Goal: Task Accomplishment & Management: Manage account settings

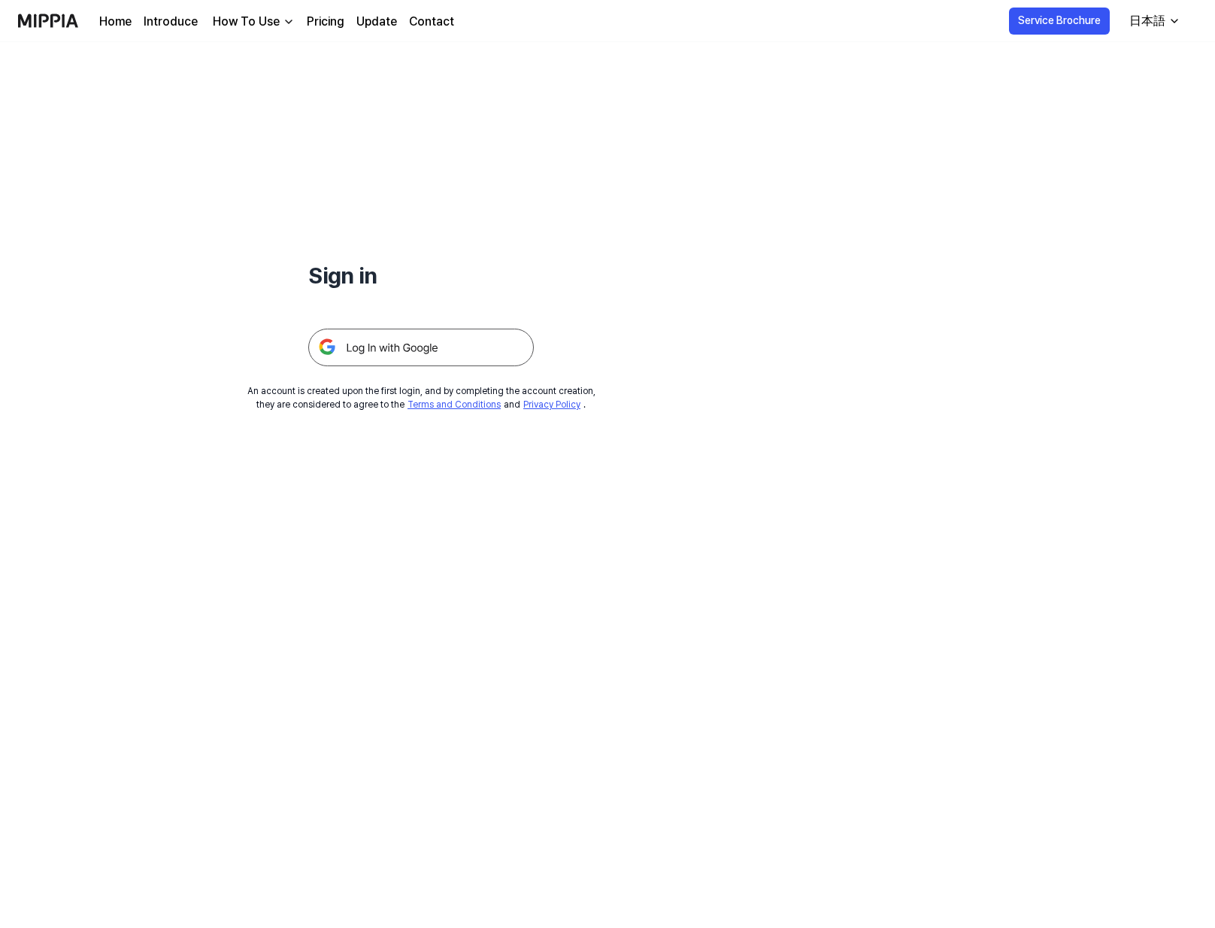
click at [424, 350] on img at bounding box center [421, 348] width 226 height 38
click at [445, 341] on img at bounding box center [421, 348] width 226 height 38
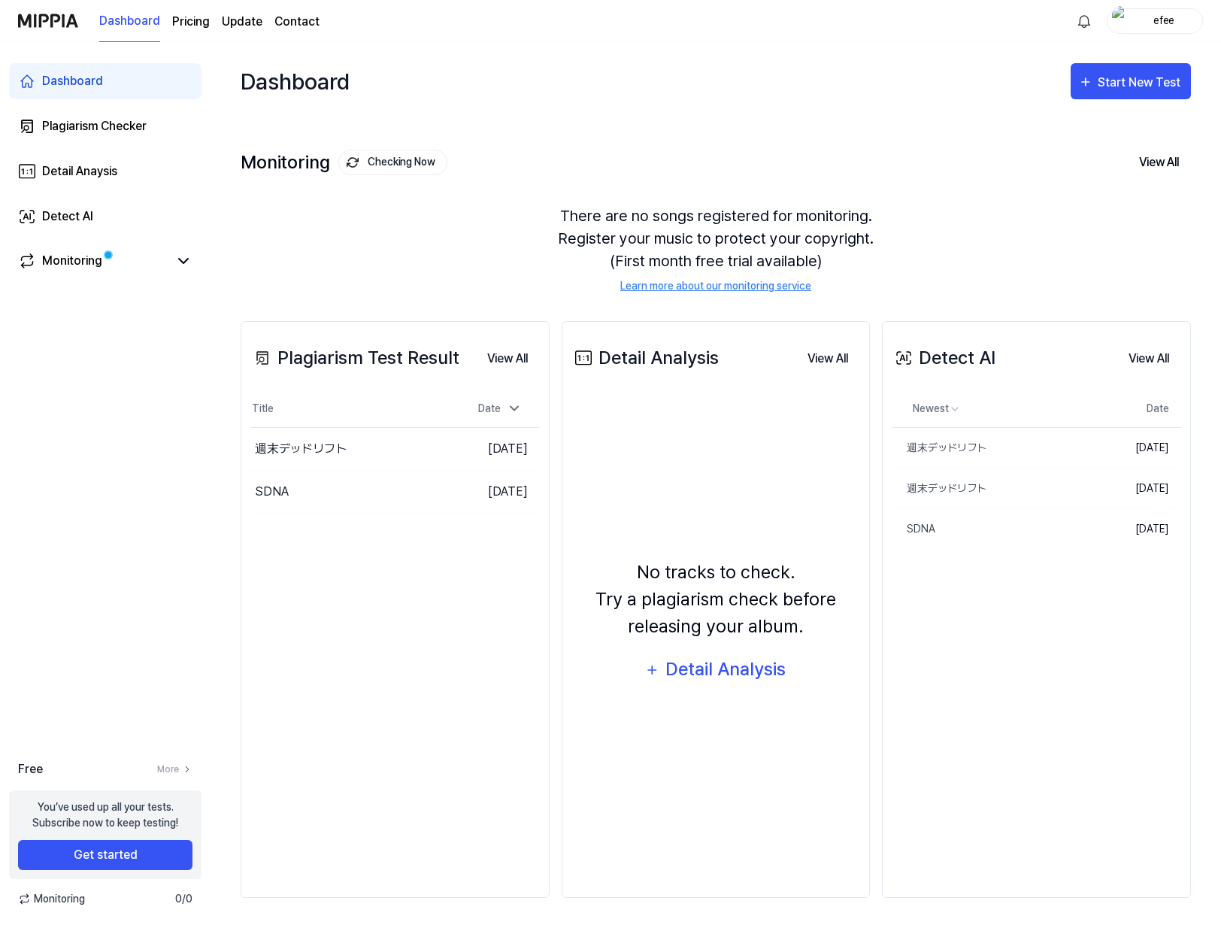
click at [190, 15] on page\) "Pricing" at bounding box center [191, 22] width 38 height 18
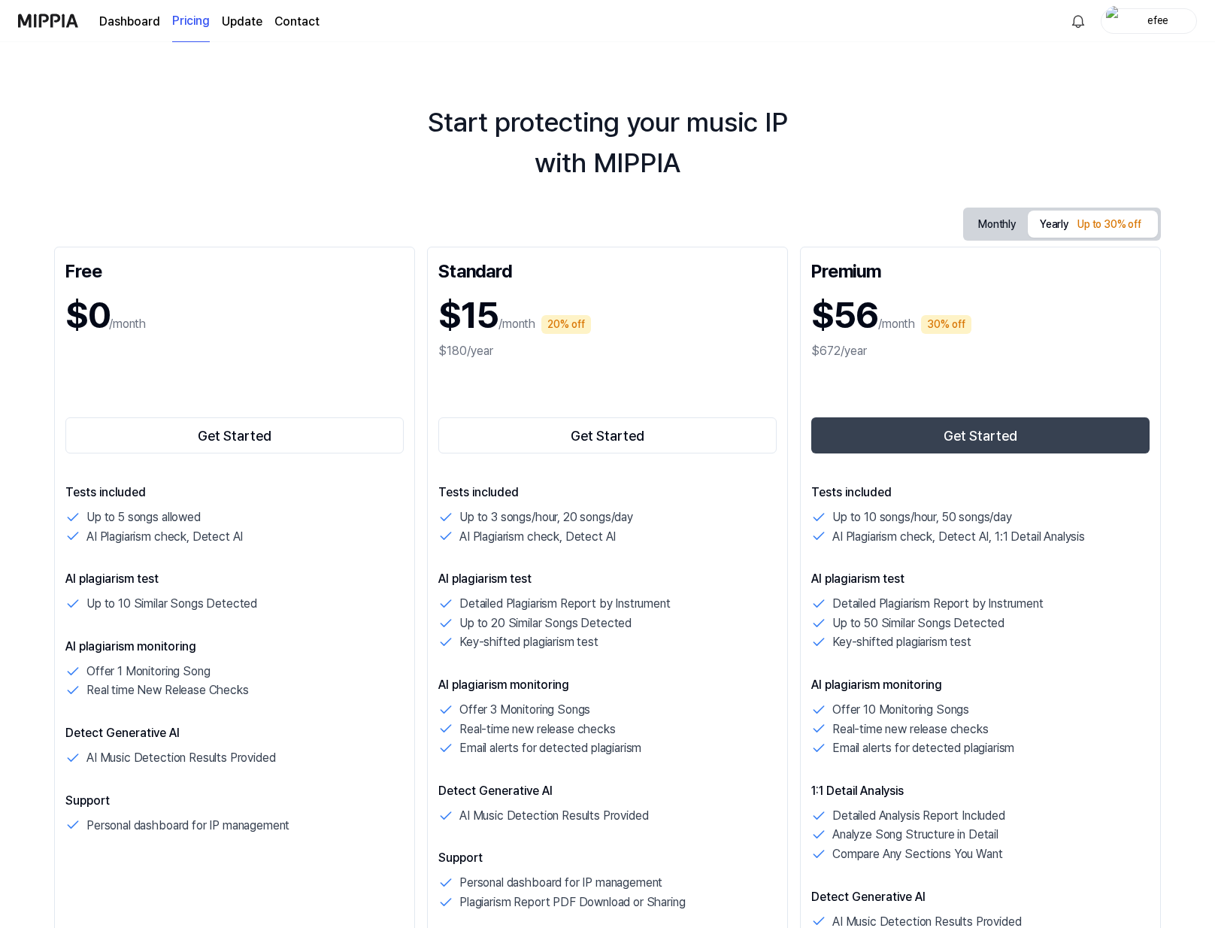
click at [775, 581] on p "AI plagiarism test" at bounding box center [607, 579] width 338 height 18
click at [150, 17] on link "Dashboard" at bounding box center [129, 22] width 61 height 18
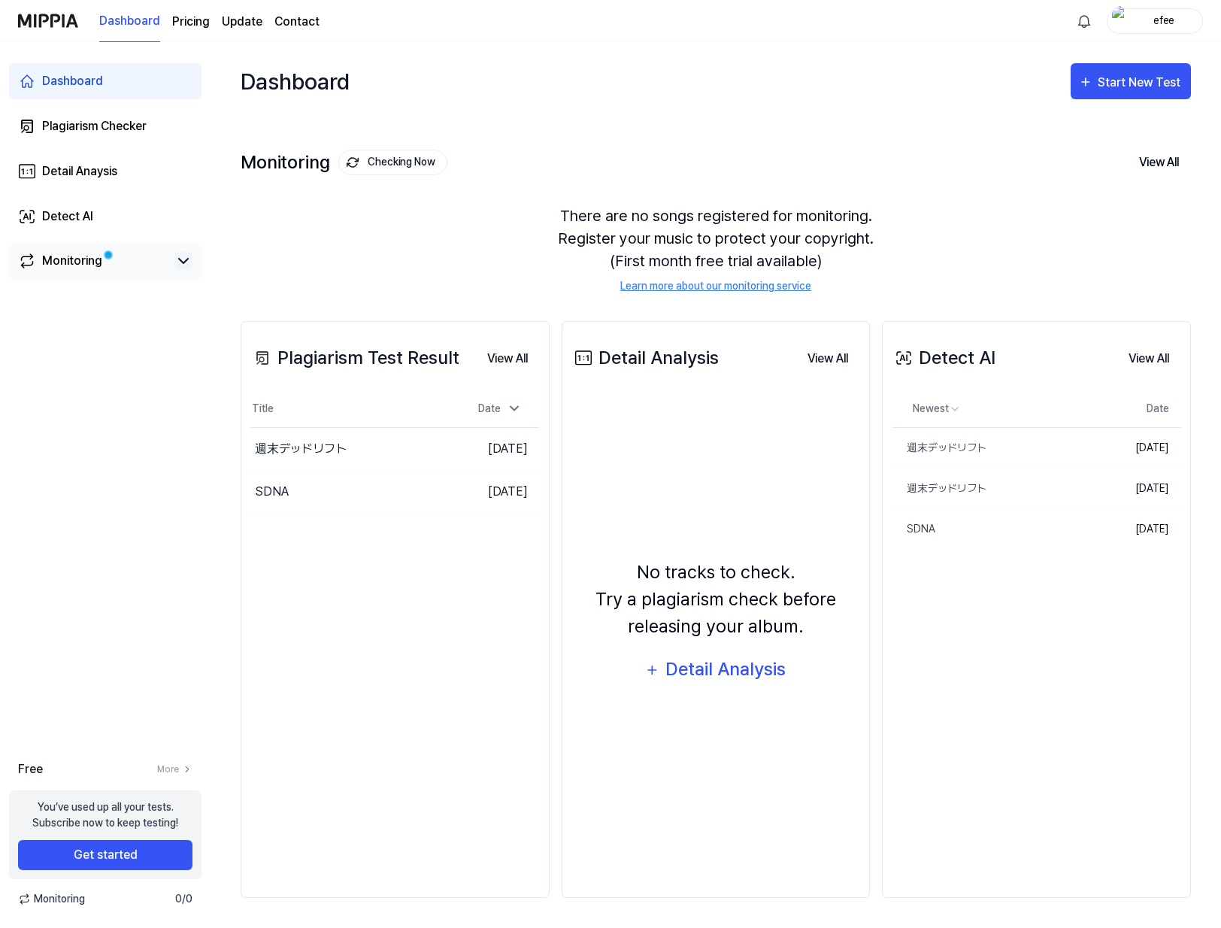
click at [177, 256] on icon at bounding box center [183, 261] width 18 height 18
click at [110, 268] on link "Monitoring" at bounding box center [93, 261] width 150 height 18
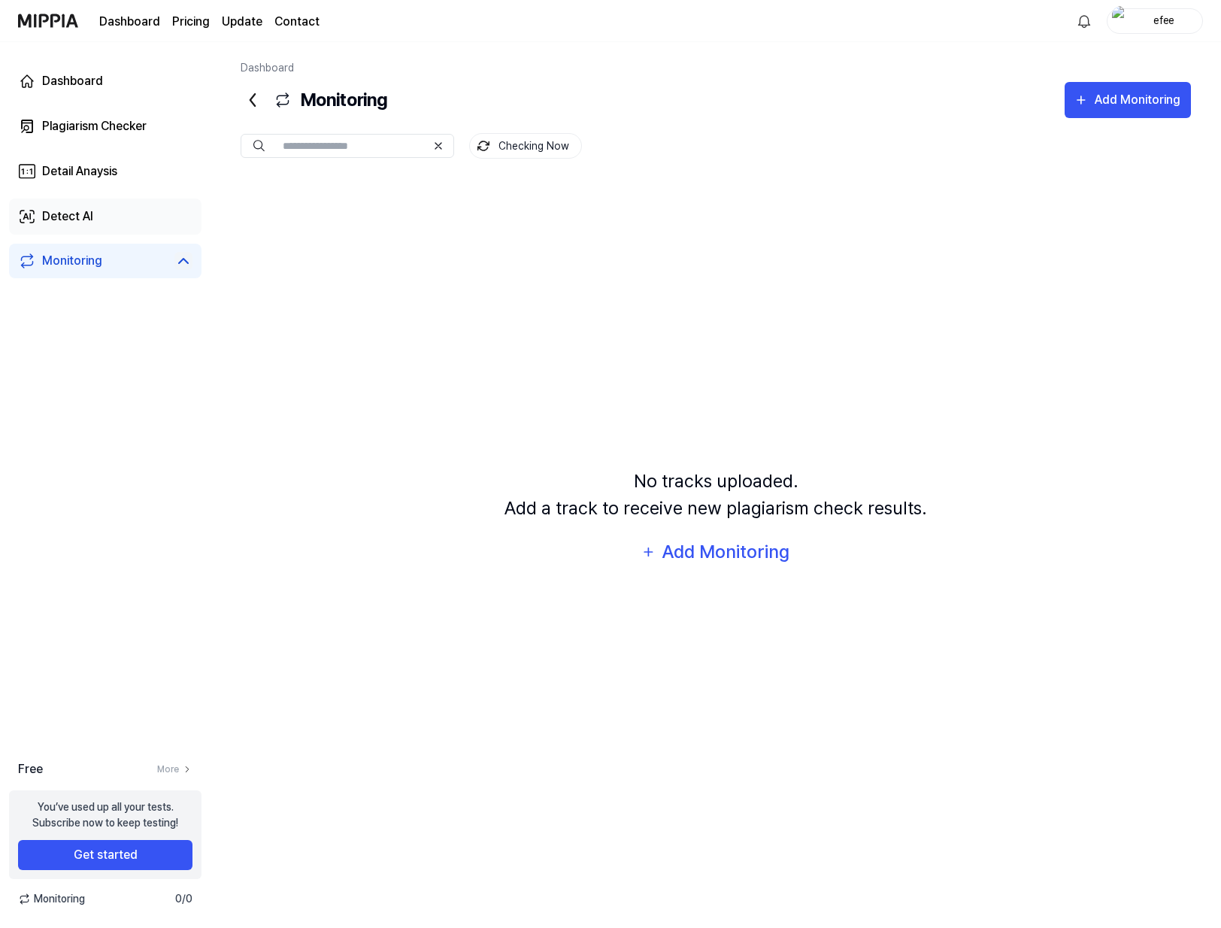
click at [72, 208] on div "Detect AI" at bounding box center [67, 217] width 51 height 18
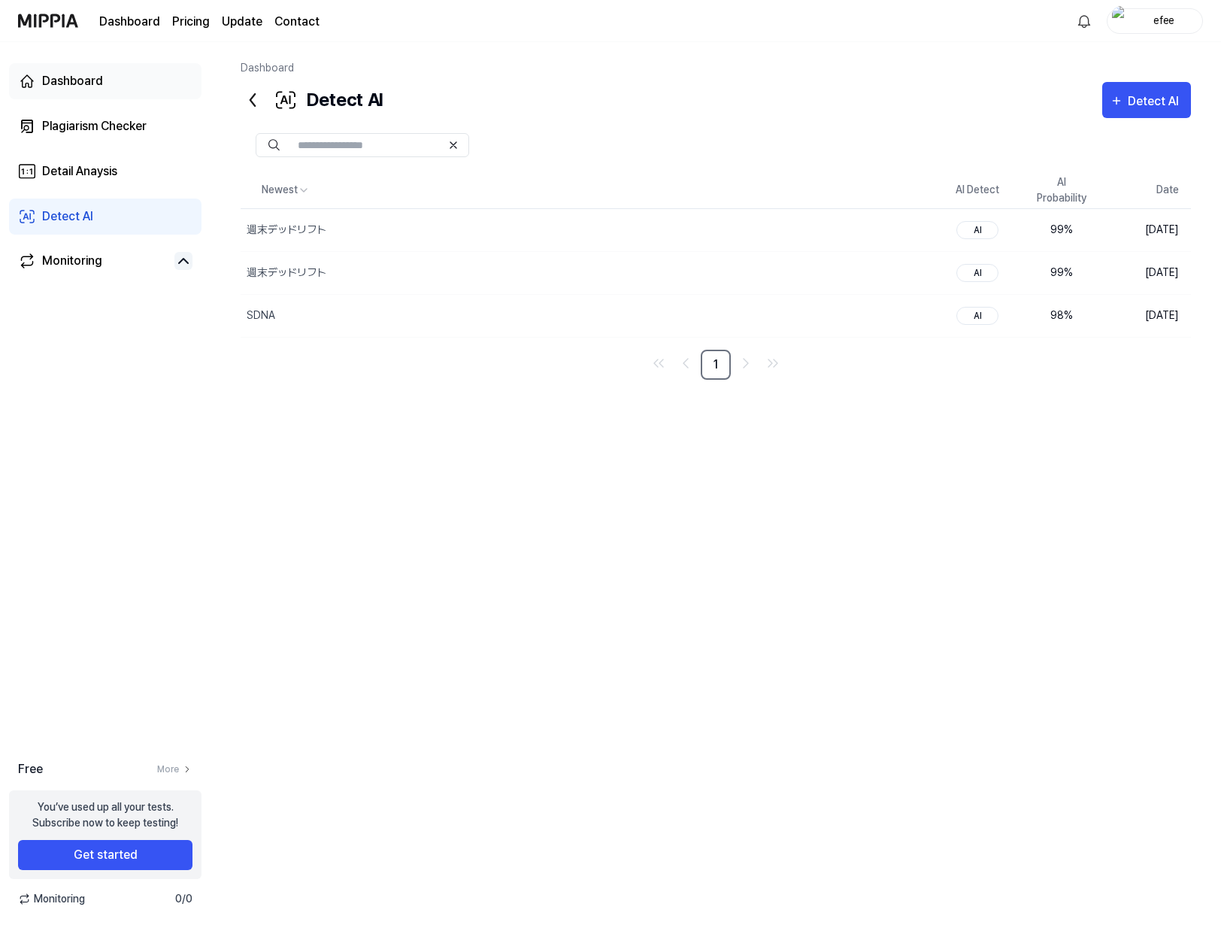
click at [99, 93] on link "Dashboard" at bounding box center [105, 81] width 193 height 36
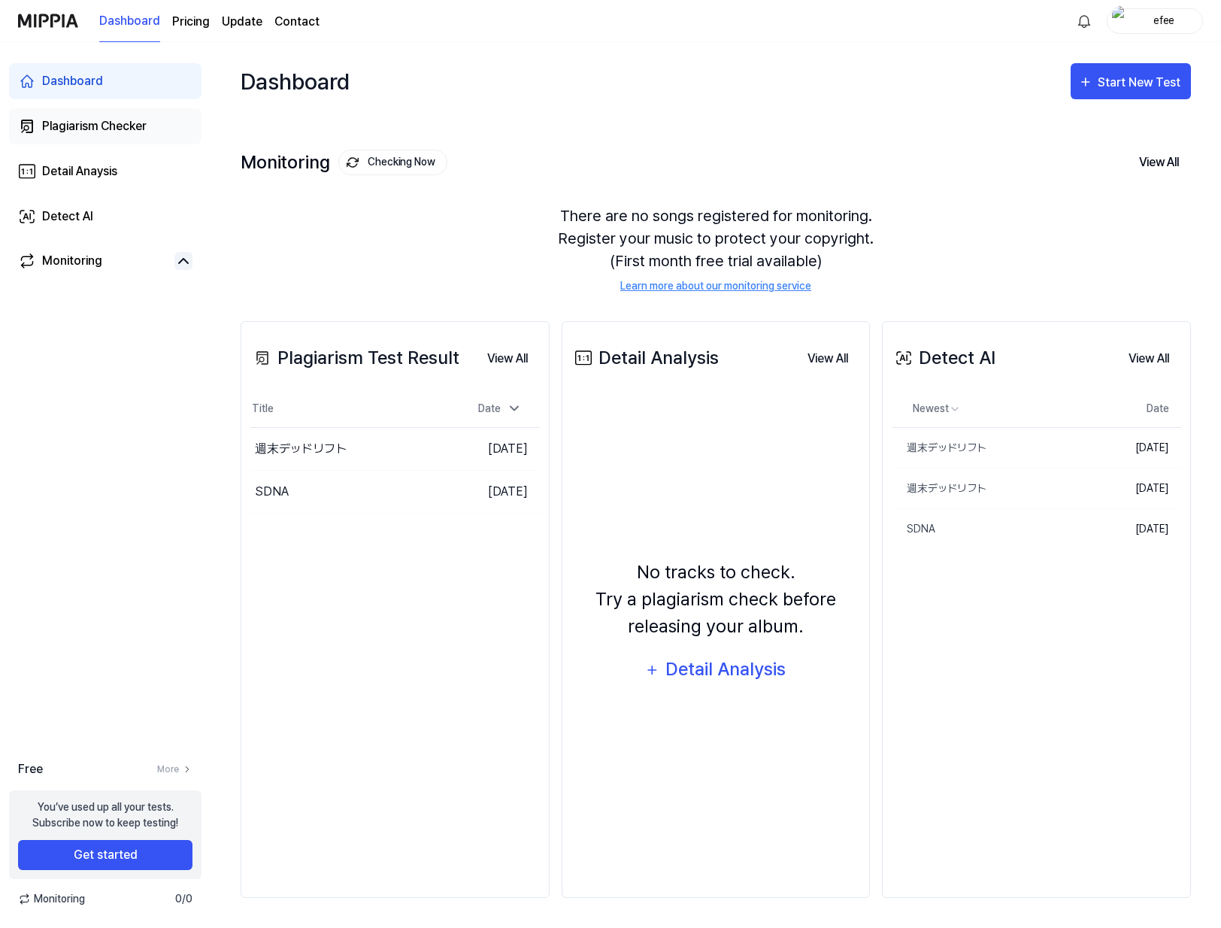
click at [125, 142] on link "Plagiarism Checker" at bounding box center [105, 126] width 193 height 36
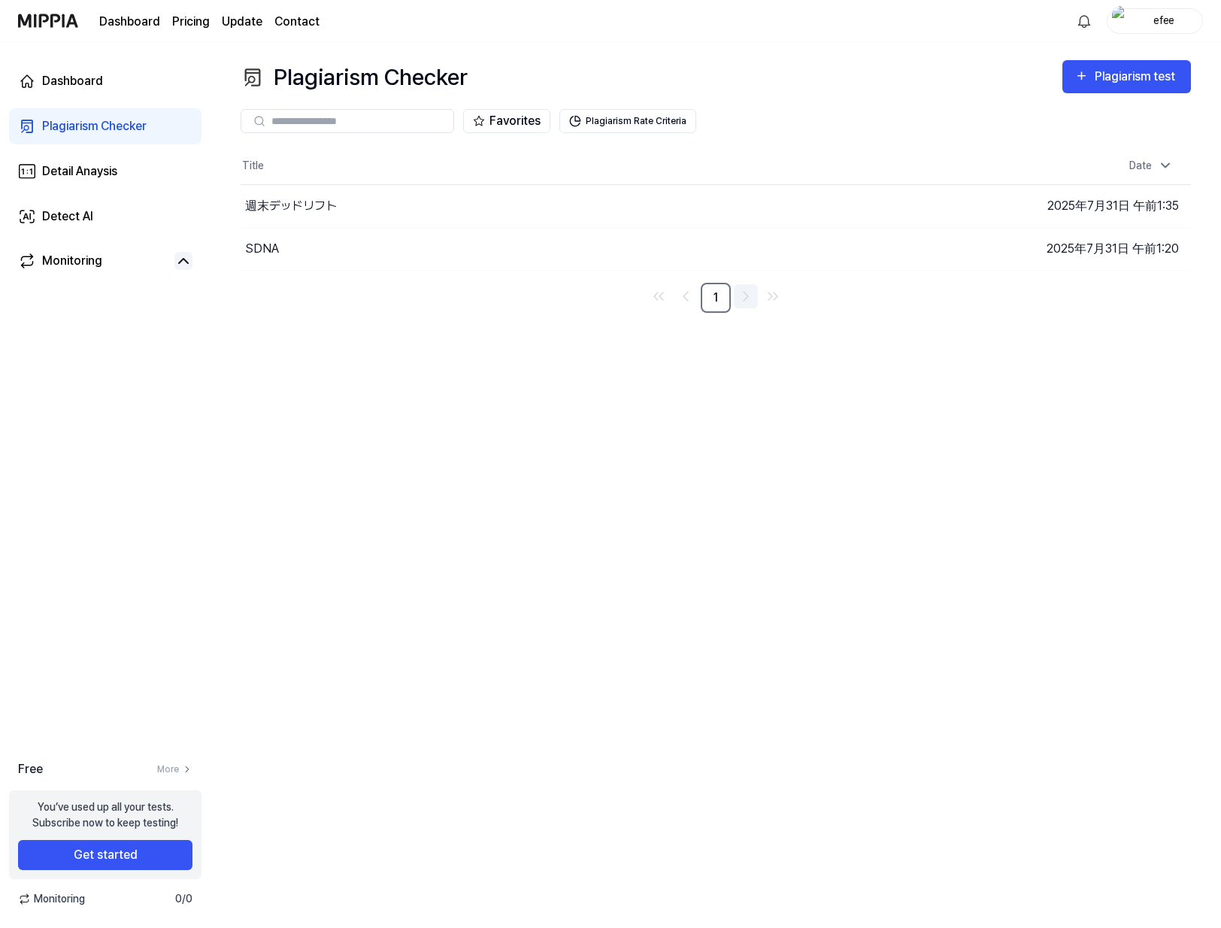
click at [742, 297] on icon "Go to next page" at bounding box center [746, 296] width 18 height 18
click at [939, 205] on img "button" at bounding box center [940, 206] width 15 height 15
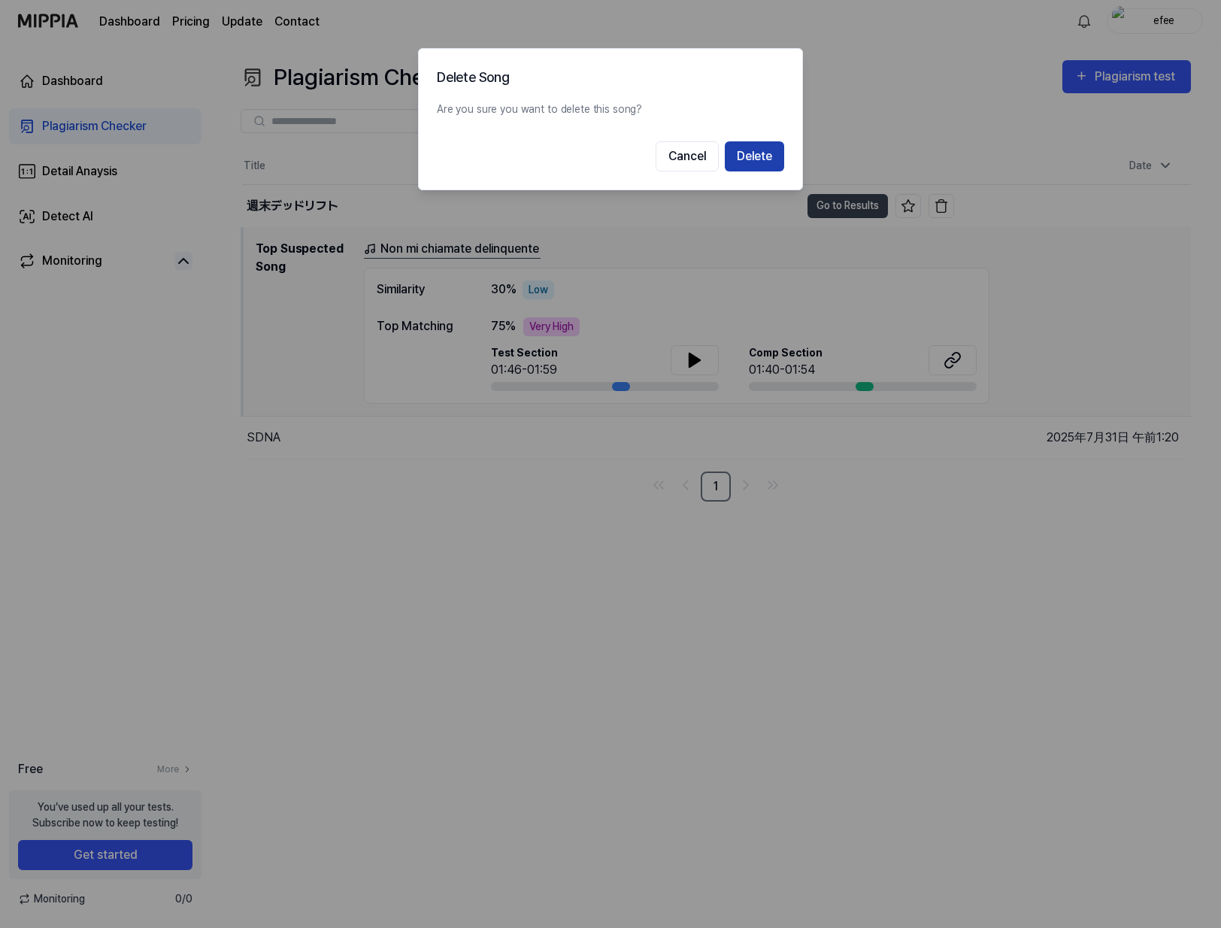
click at [769, 159] on button "Delete" at bounding box center [754, 156] width 59 height 30
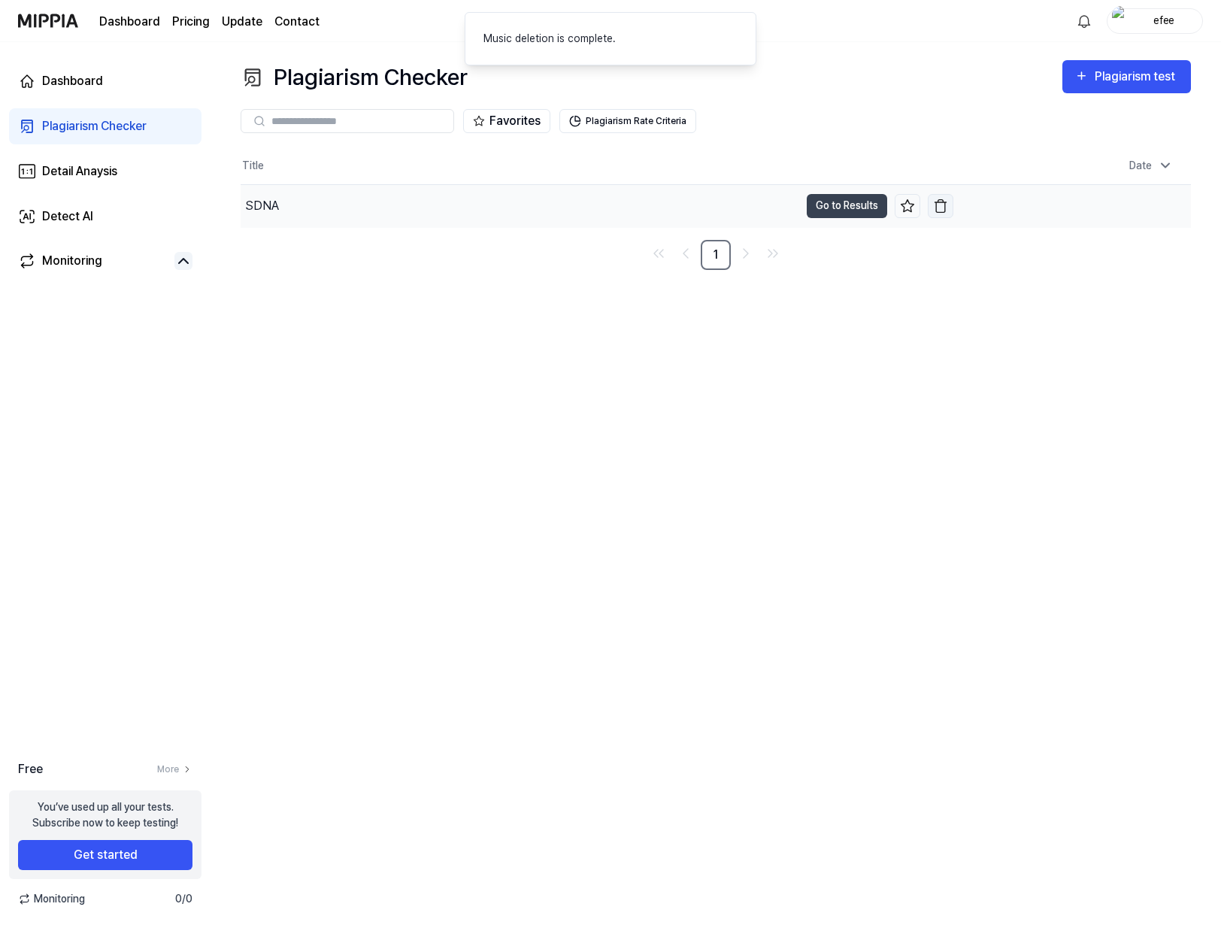
click at [942, 216] on button "button" at bounding box center [941, 206] width 26 height 24
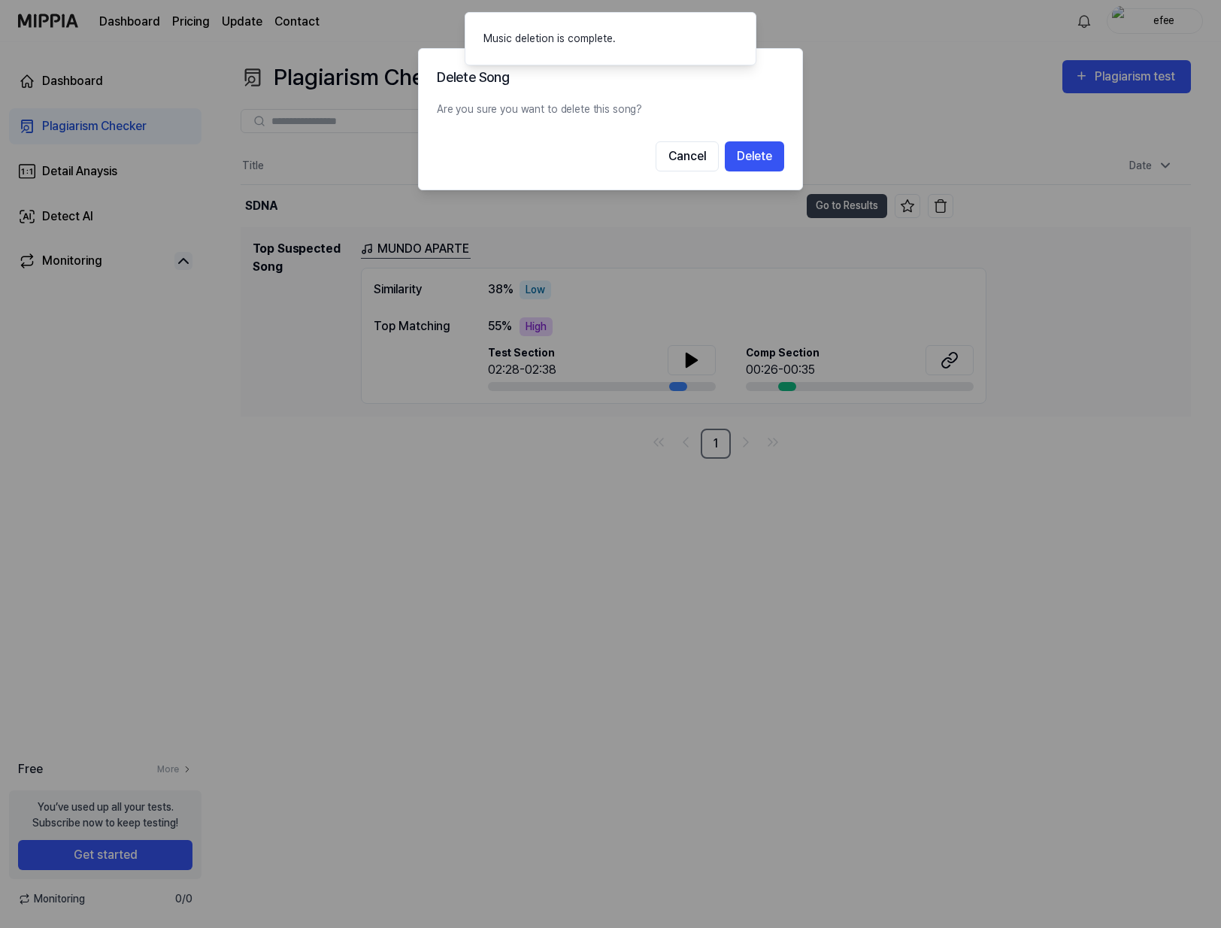
click at [740, 154] on button "Delete" at bounding box center [754, 156] width 59 height 30
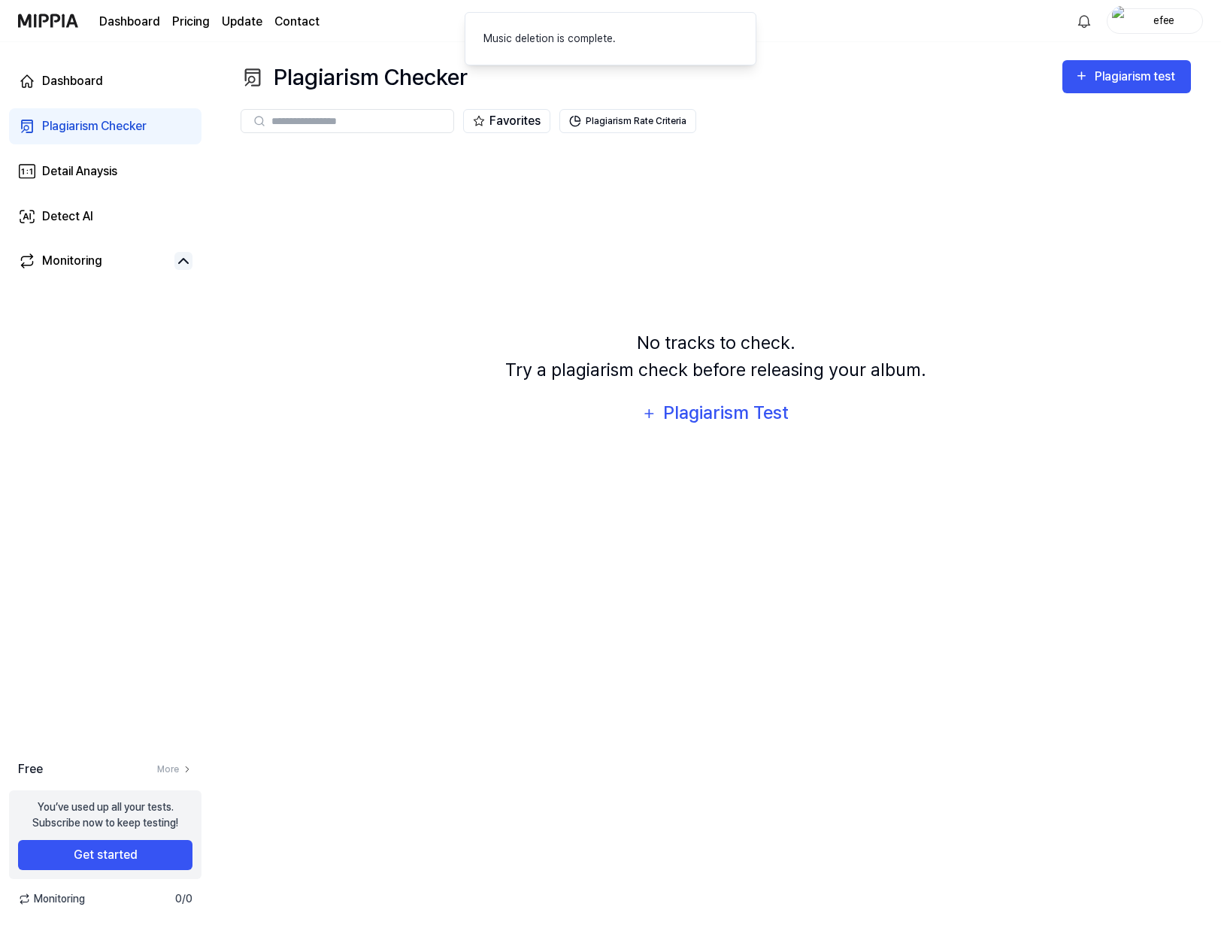
click at [460, 388] on div "No tracks to check. Try a plagiarism check before releasing your album. Plagiar…" at bounding box center [716, 380] width 951 height 464
click at [182, 769] on icon at bounding box center [187, 769] width 11 height 11
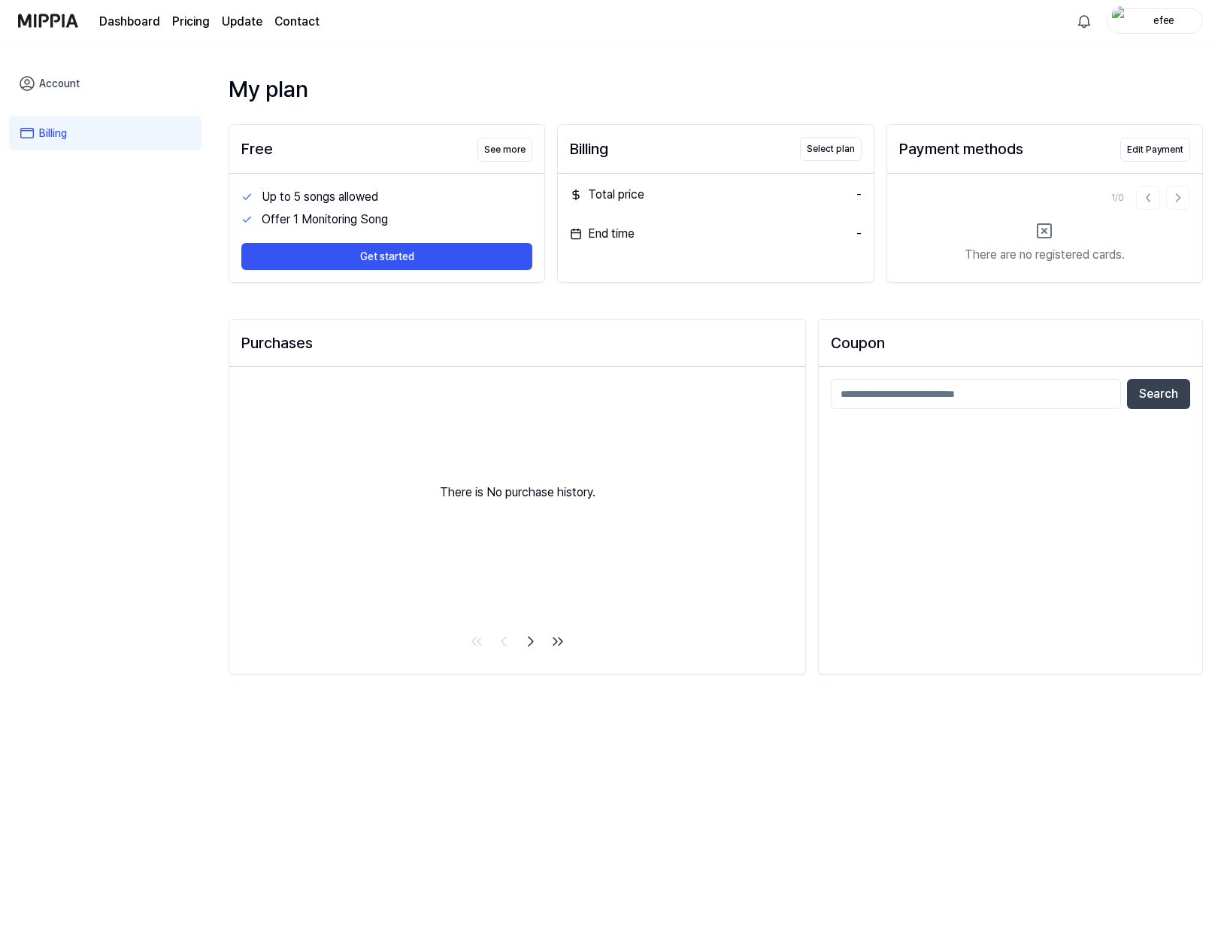
click at [71, 85] on link "Account" at bounding box center [105, 83] width 193 height 35
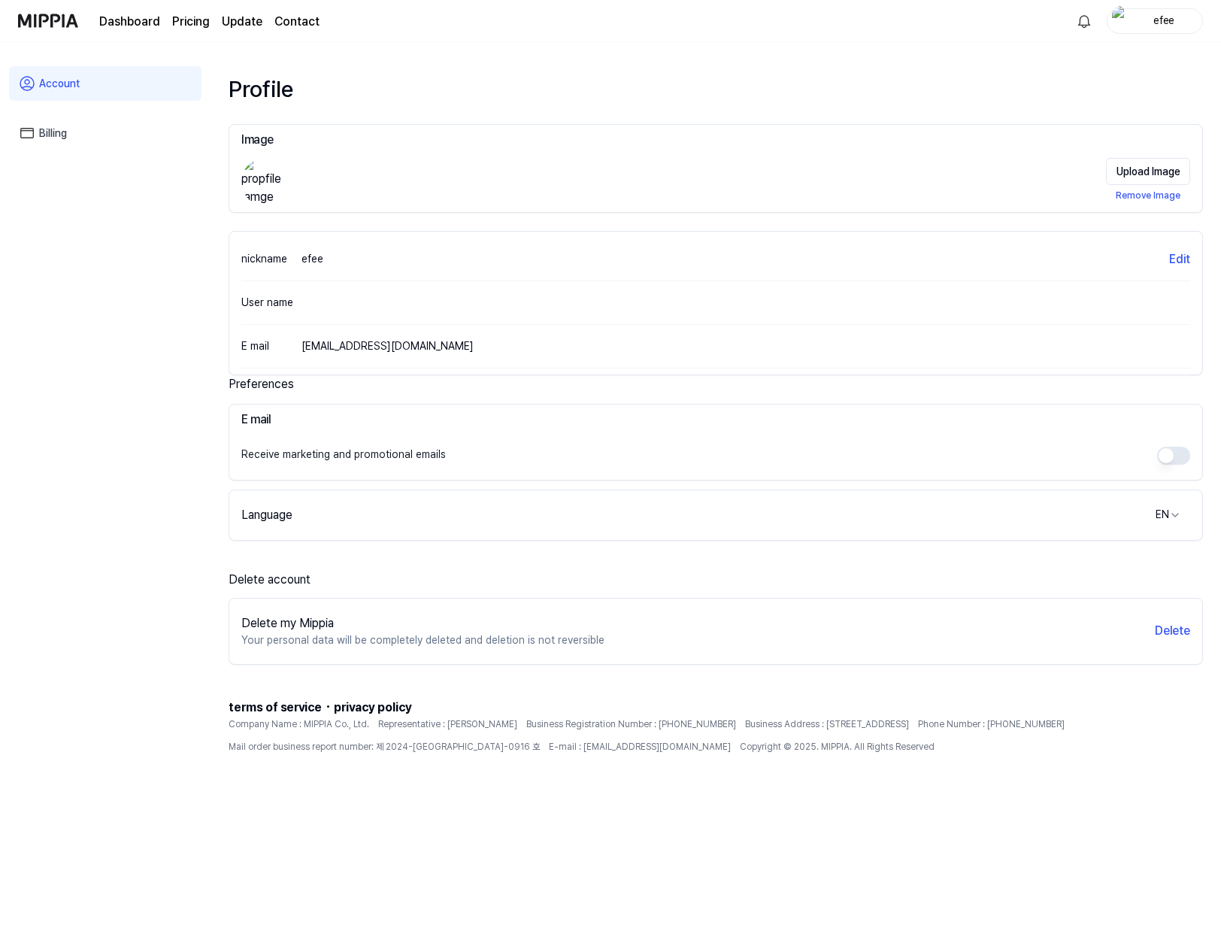
click at [257, 593] on div "Delete account Delete my Mippia Your personal data will be completely deleted a…" at bounding box center [716, 618] width 975 height 94
click at [674, 514] on div "Language EN" at bounding box center [715, 515] width 973 height 30
click at [77, 247] on div "Account Billing" at bounding box center [105, 486] width 211 height 889
